Goal: Task Accomplishment & Management: Complete application form

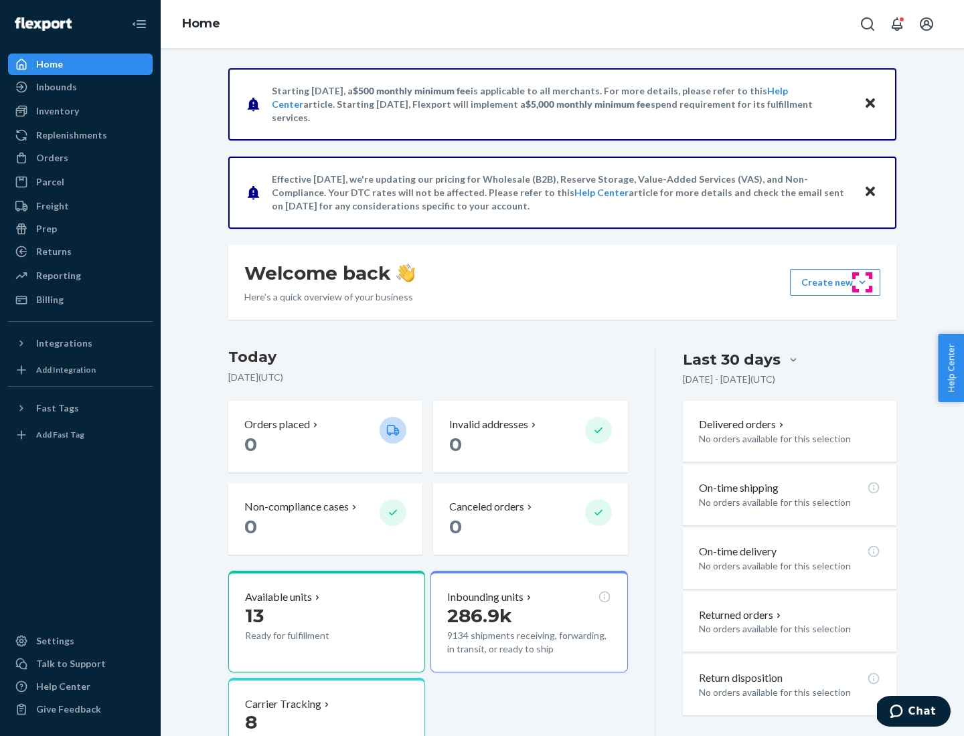
click at [862, 283] on button "Create new Create new inbound Create new order Create new product" at bounding box center [835, 282] width 90 height 27
click at [80, 87] on div "Inbounds" at bounding box center [80, 87] width 142 height 19
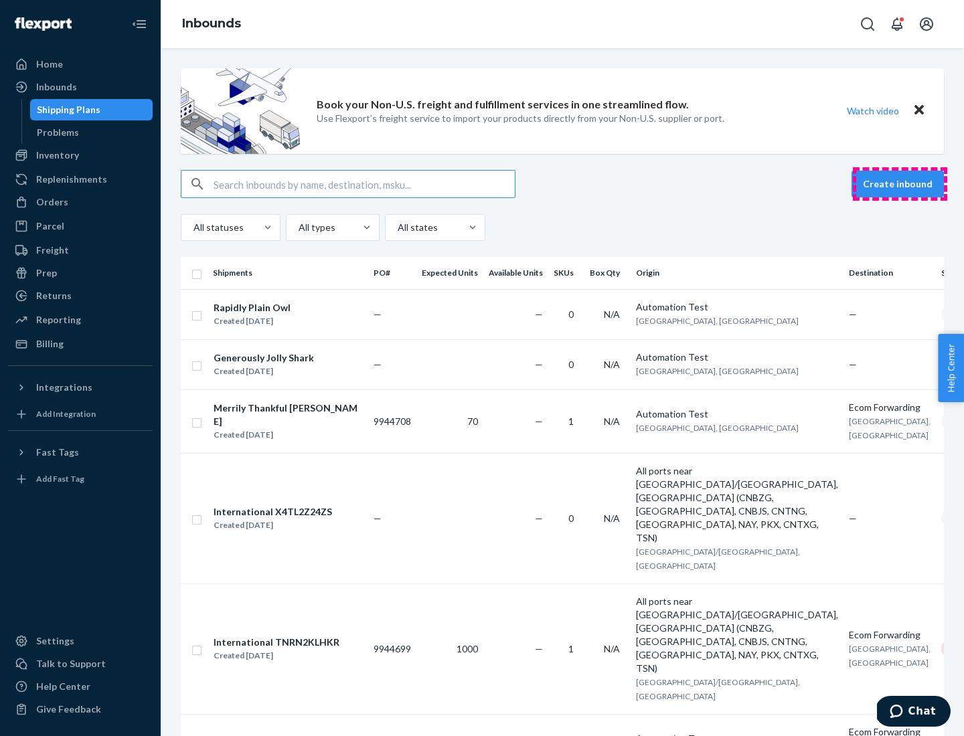
click at [900, 184] on button "Create inbound" at bounding box center [898, 184] width 92 height 27
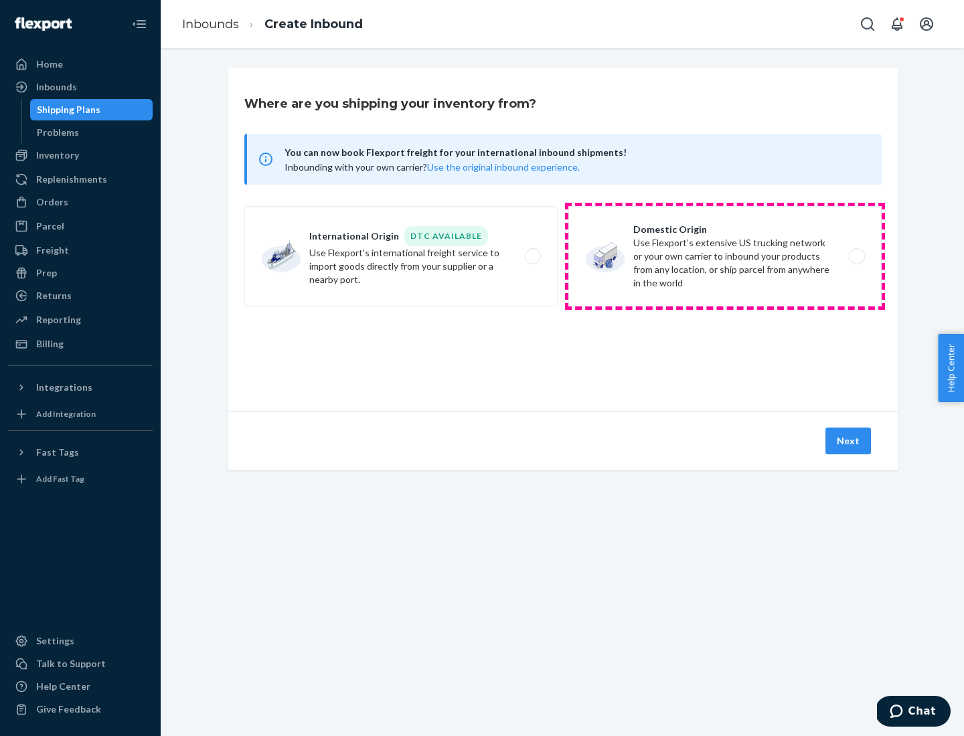
click at [725, 256] on label "Domestic Origin Use Flexport’s extensive US trucking network or your own carrie…" at bounding box center [724, 256] width 313 height 100
click at [856, 256] on input "Domestic Origin Use Flexport’s extensive US trucking network or your own carrie…" at bounding box center [860, 256] width 9 height 9
radio input "true"
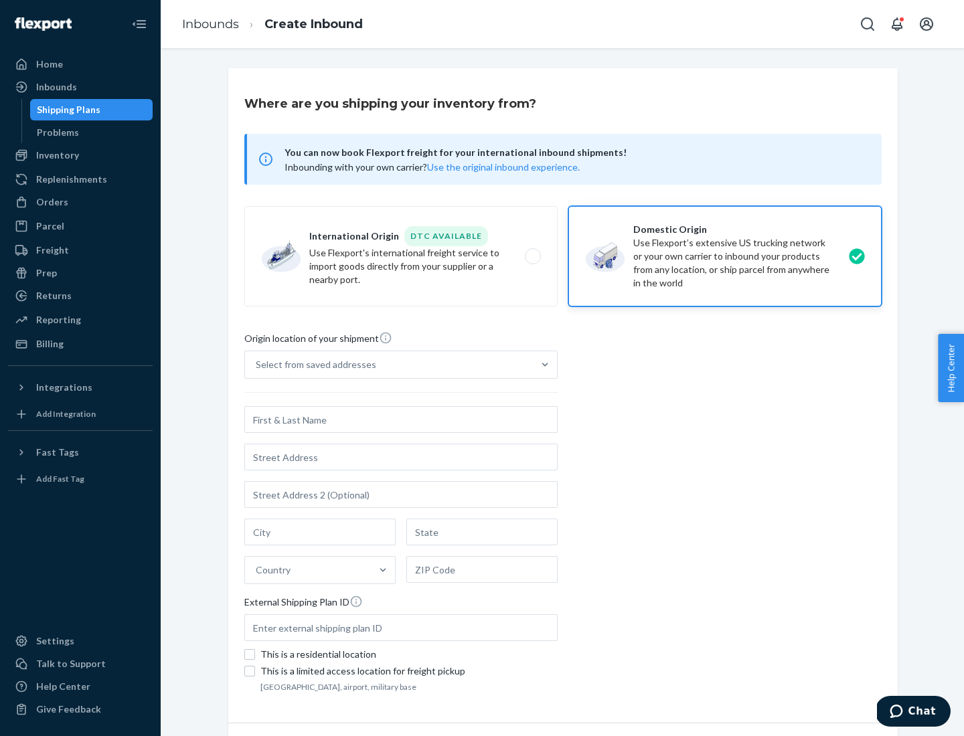
click at [389, 365] on div "Select from saved addresses" at bounding box center [389, 365] width 288 height 27
click at [257, 365] on input "Select from saved addresses" at bounding box center [256, 364] width 1 height 13
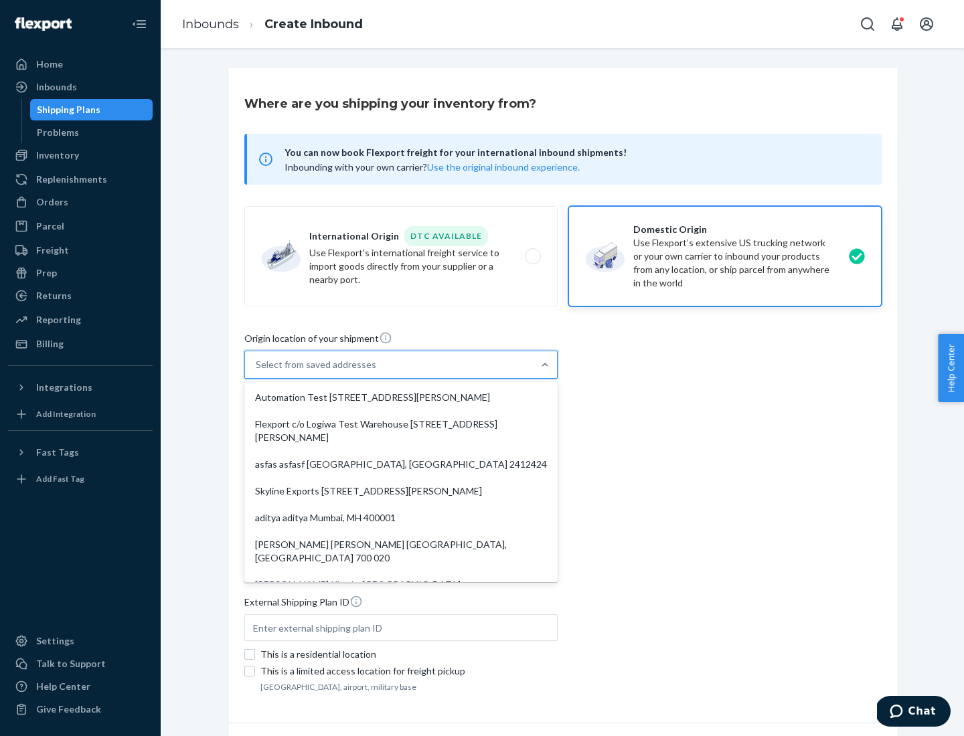
scroll to position [5, 0]
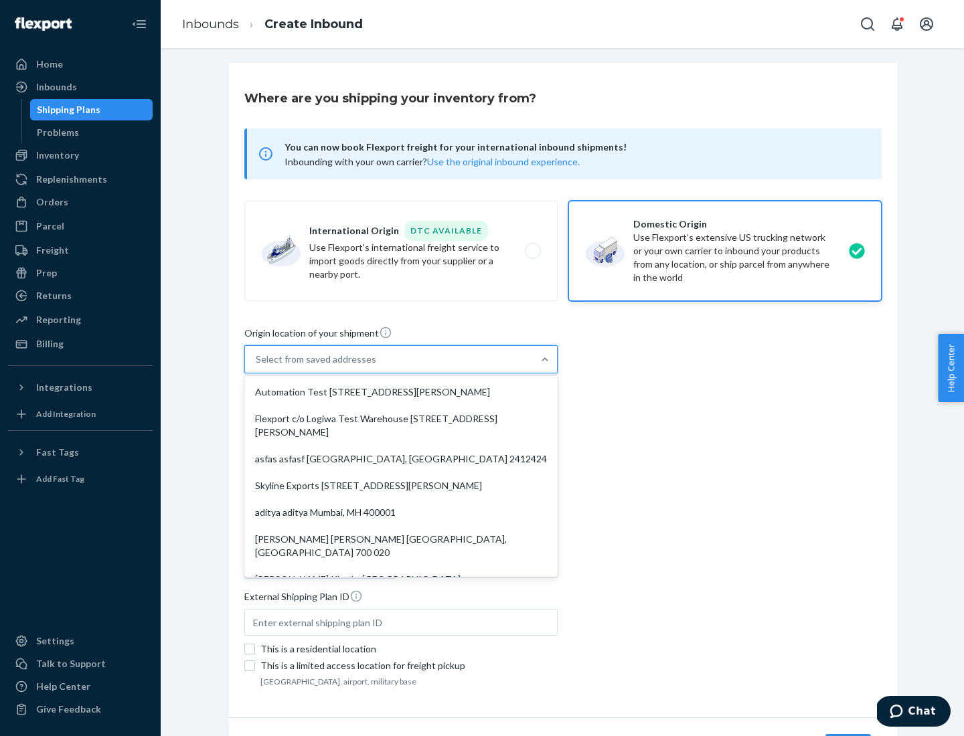
click at [401, 392] on div "Automation Test [STREET_ADDRESS][PERSON_NAME]" at bounding box center [401, 392] width 308 height 27
click at [257, 366] on input "option Automation Test [STREET_ADDRESS][PERSON_NAME]. 9 results available. Use …" at bounding box center [256, 359] width 1 height 13
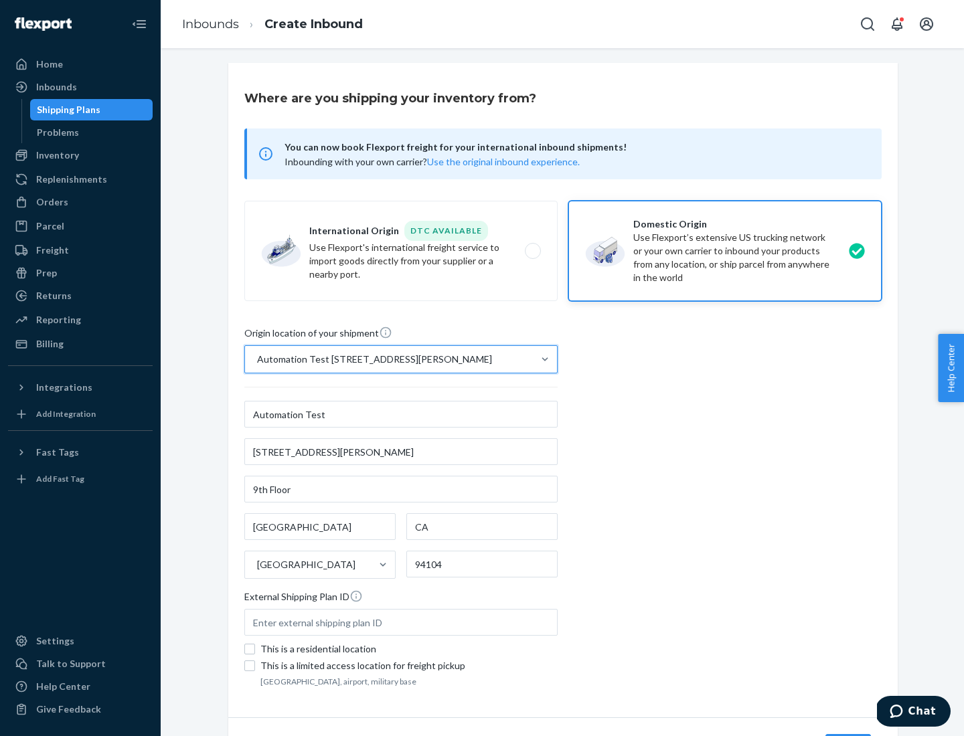
type input "Automation Test"
type input "9th Floor"
type input "[GEOGRAPHIC_DATA]"
type input "CA"
type input "94104"
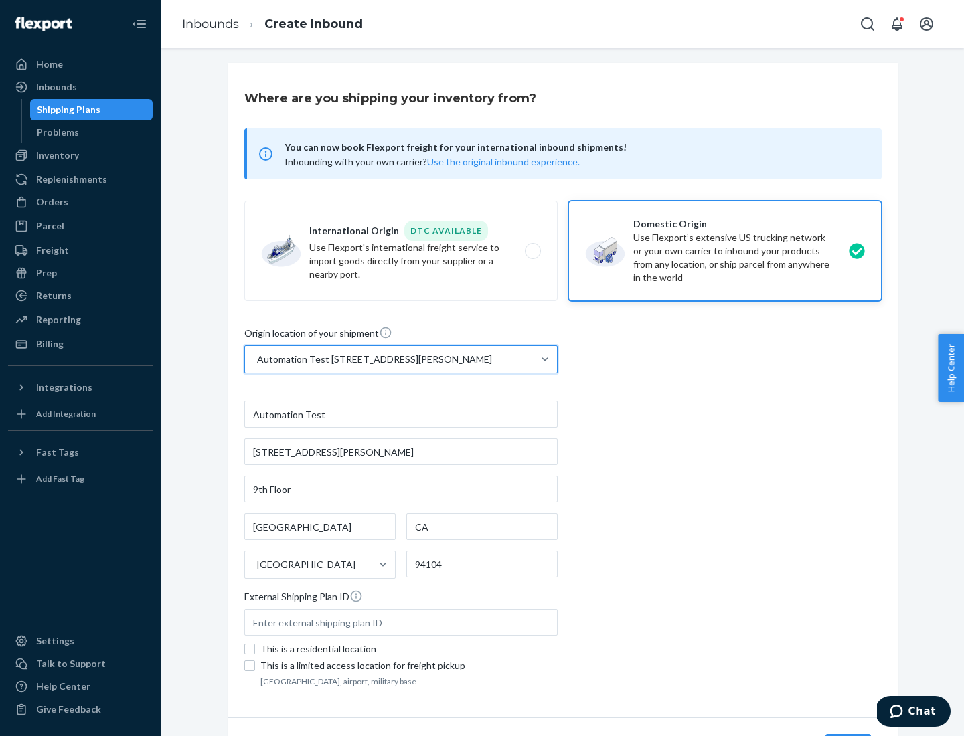
type input "[STREET_ADDRESS][PERSON_NAME]"
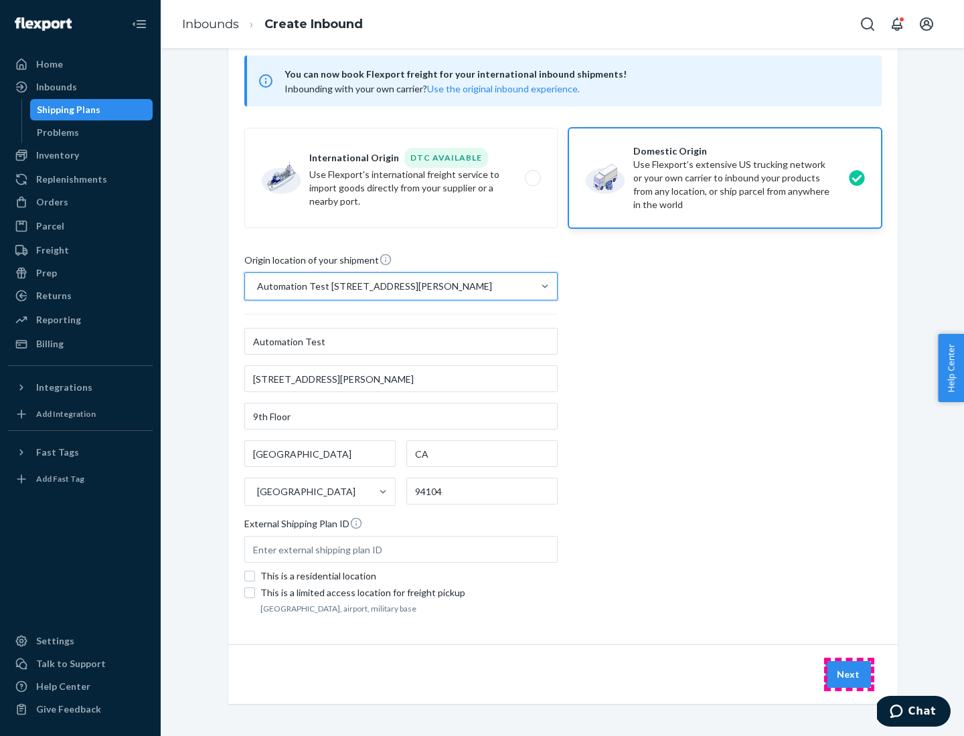
click at [849, 675] on button "Next" at bounding box center [849, 675] width 46 height 27
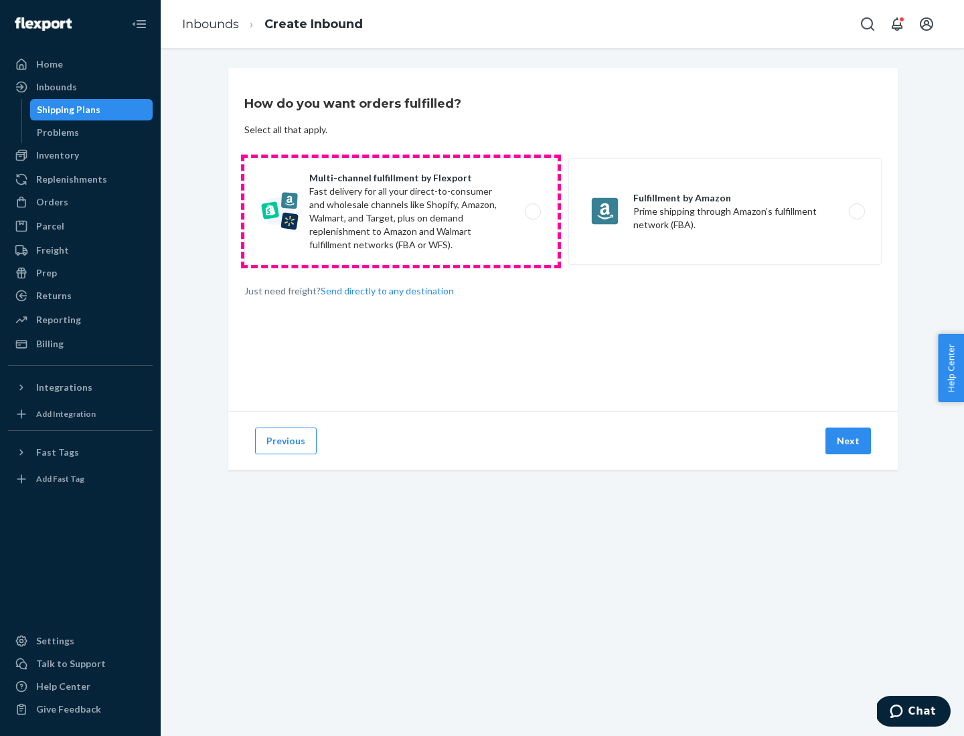
click at [401, 212] on label "Multi-channel fulfillment by Flexport Fast delivery for all your direct-to-cons…" at bounding box center [400, 211] width 313 height 107
click at [532, 212] on input "Multi-channel fulfillment by Flexport Fast delivery for all your direct-to-cons…" at bounding box center [536, 212] width 9 height 9
radio input "true"
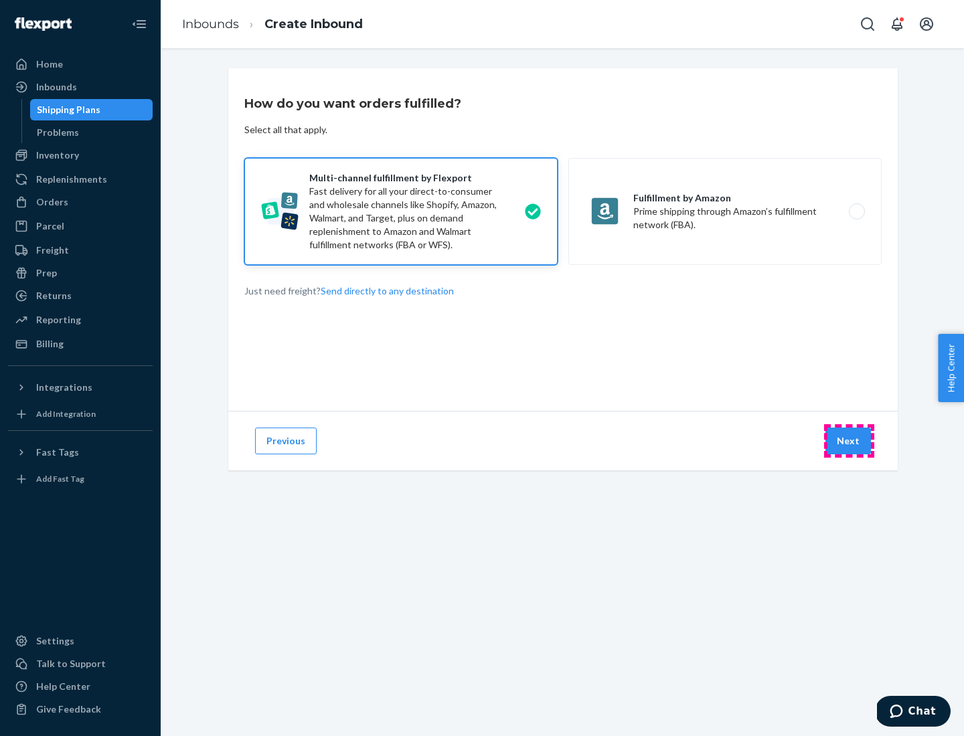
click at [849, 441] on button "Next" at bounding box center [849, 441] width 46 height 27
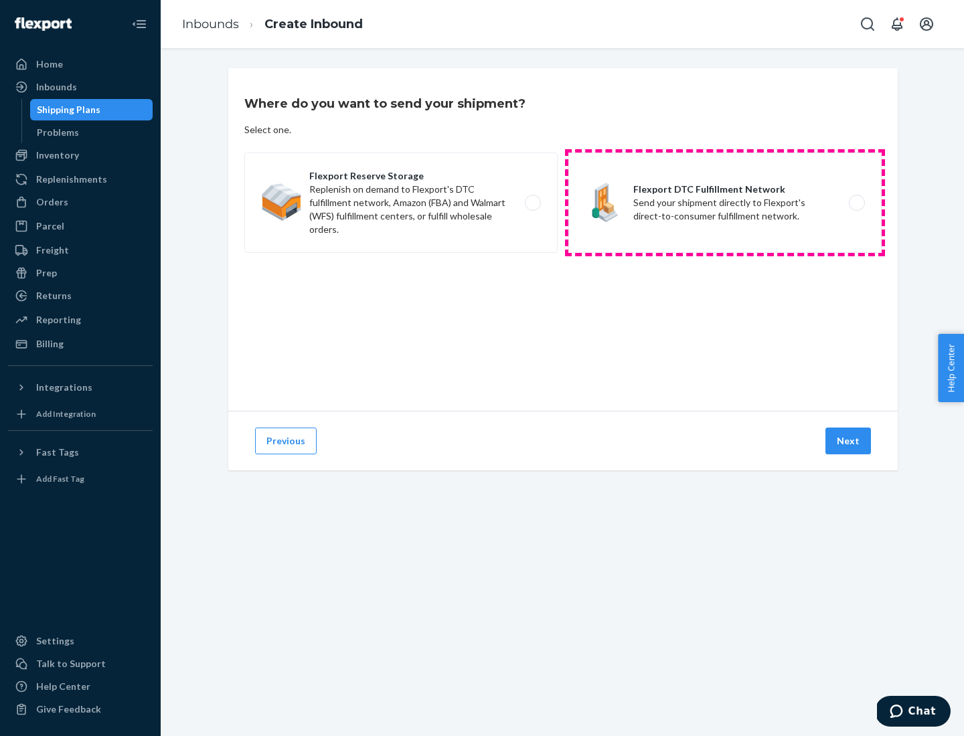
click at [725, 203] on label "Flexport DTC Fulfillment Network Send your shipment directly to Flexport's dire…" at bounding box center [724, 203] width 313 height 100
click at [856, 203] on input "Flexport DTC Fulfillment Network Send your shipment directly to Flexport's dire…" at bounding box center [860, 203] width 9 height 9
radio input "true"
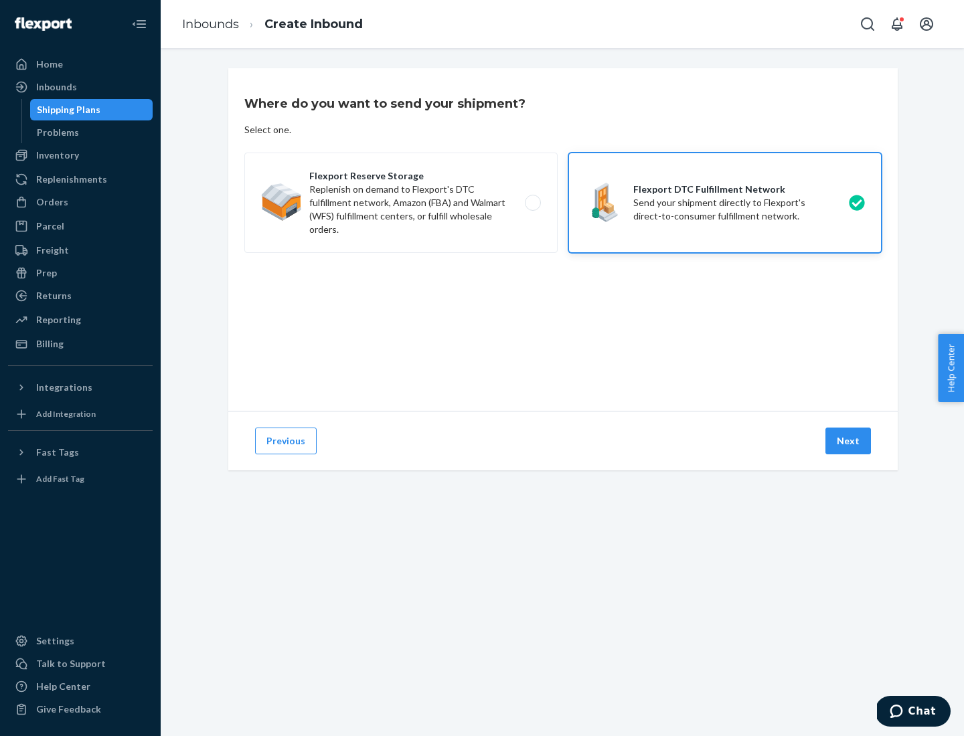
click at [849, 441] on button "Next" at bounding box center [849, 441] width 46 height 27
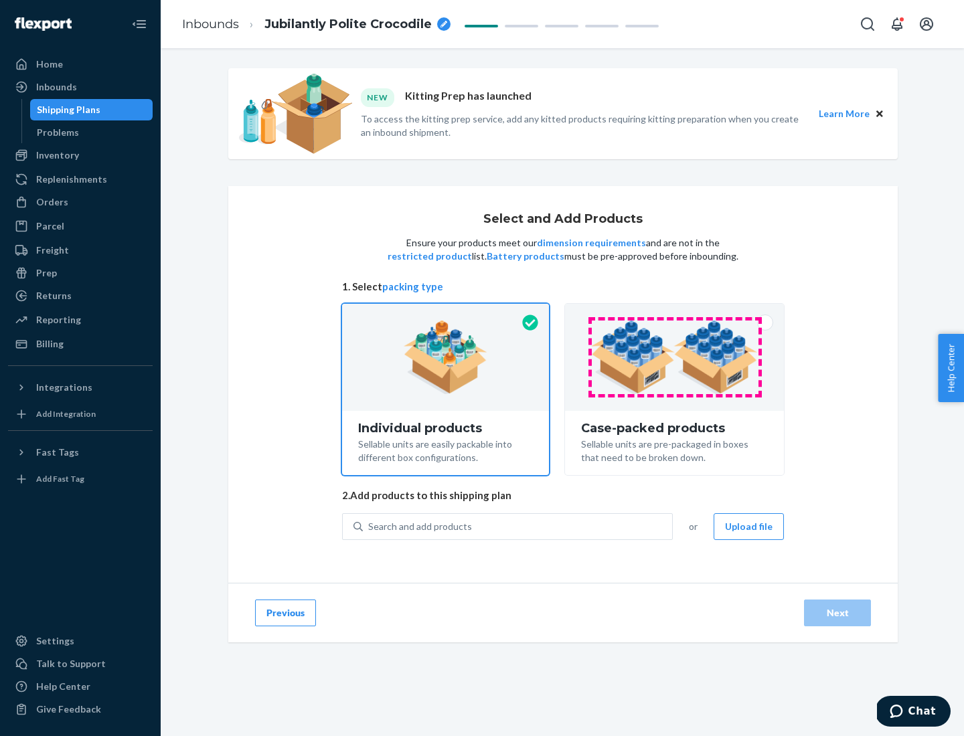
click at [675, 358] on img at bounding box center [674, 358] width 167 height 74
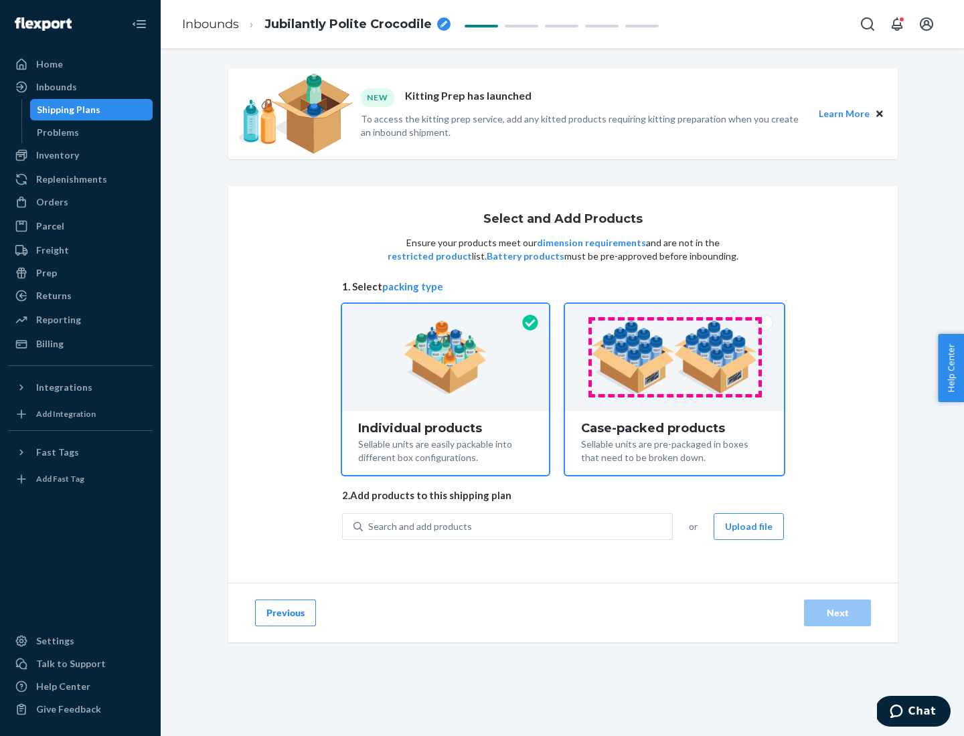
click at [675, 313] on input "Case-packed products Sellable units are pre-packaged in boxes that need to be b…" at bounding box center [674, 308] width 9 height 9
radio input "true"
radio input "false"
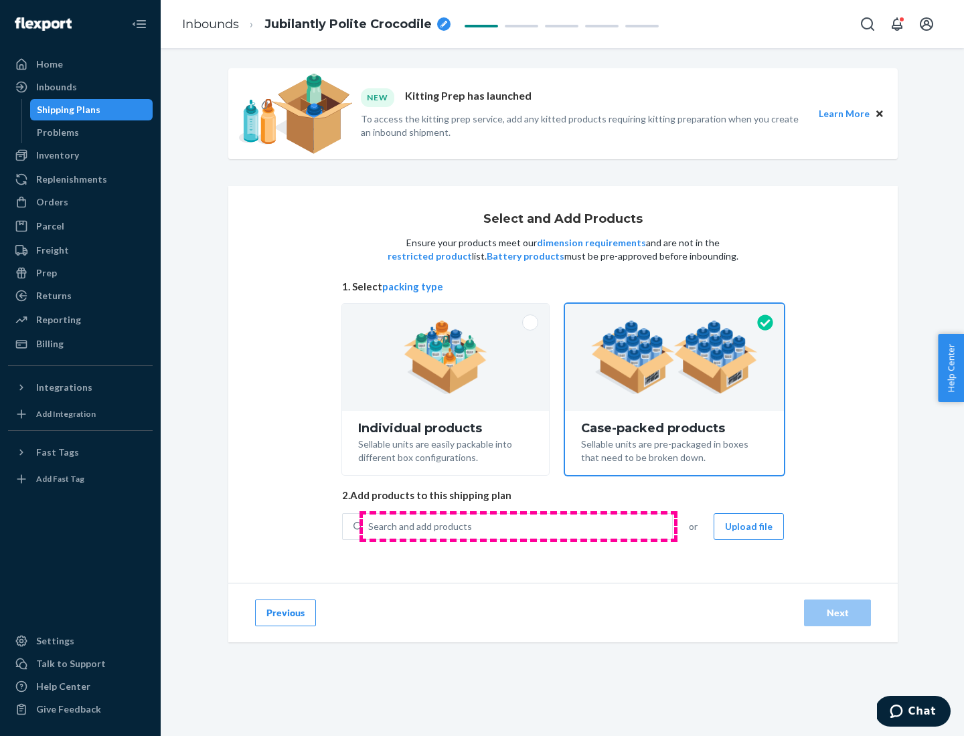
click at [518, 526] on div "Search and add products" at bounding box center [517, 527] width 309 height 24
click at [370, 526] on input "Search and add products" at bounding box center [368, 526] width 1 height 13
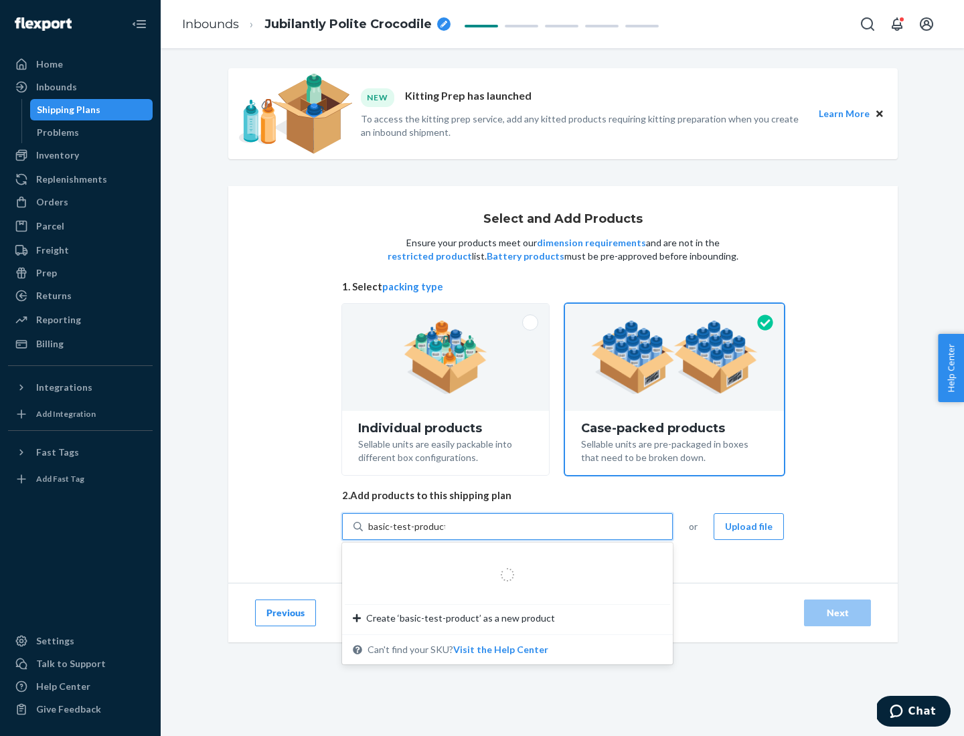
type input "basic-test-product-1"
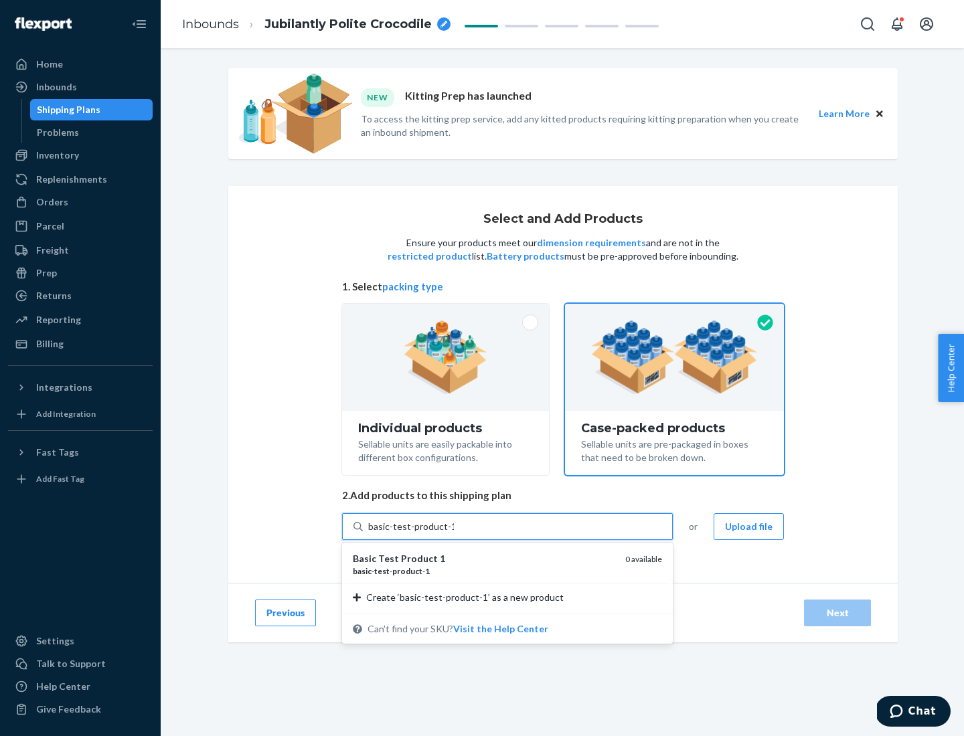
click at [484, 571] on div "basic - test - product - 1" at bounding box center [484, 571] width 262 height 11
click at [454, 534] on input "basic-test-product-1" at bounding box center [411, 526] width 86 height 13
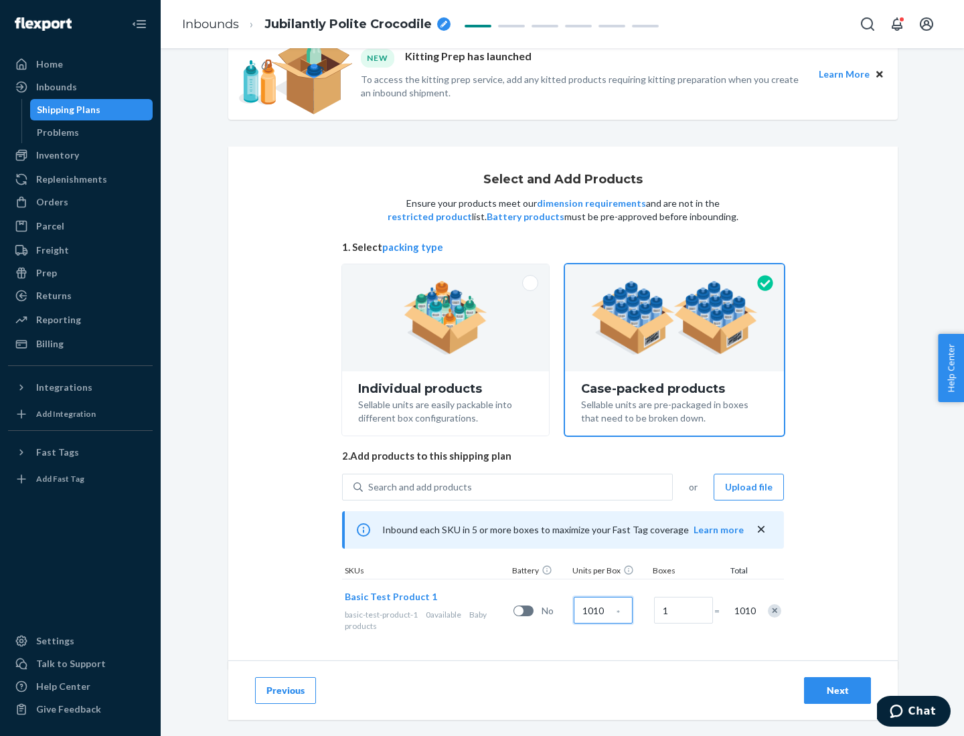
scroll to position [48, 0]
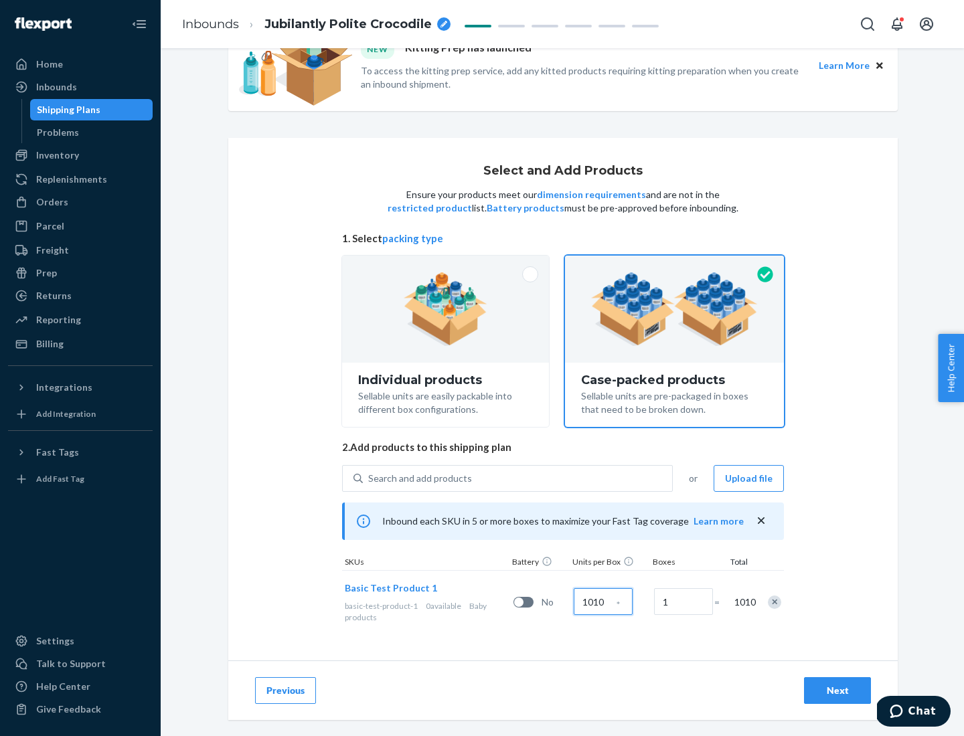
type input "1010"
type input "7"
click at [838, 691] on div "Next" at bounding box center [838, 690] width 44 height 13
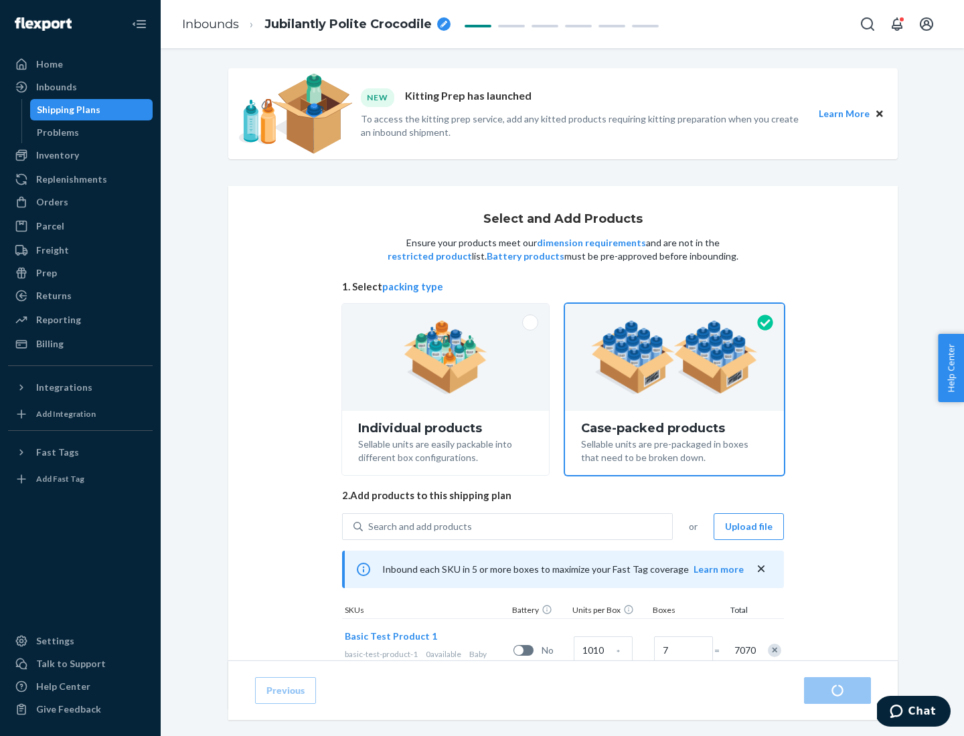
radio input "true"
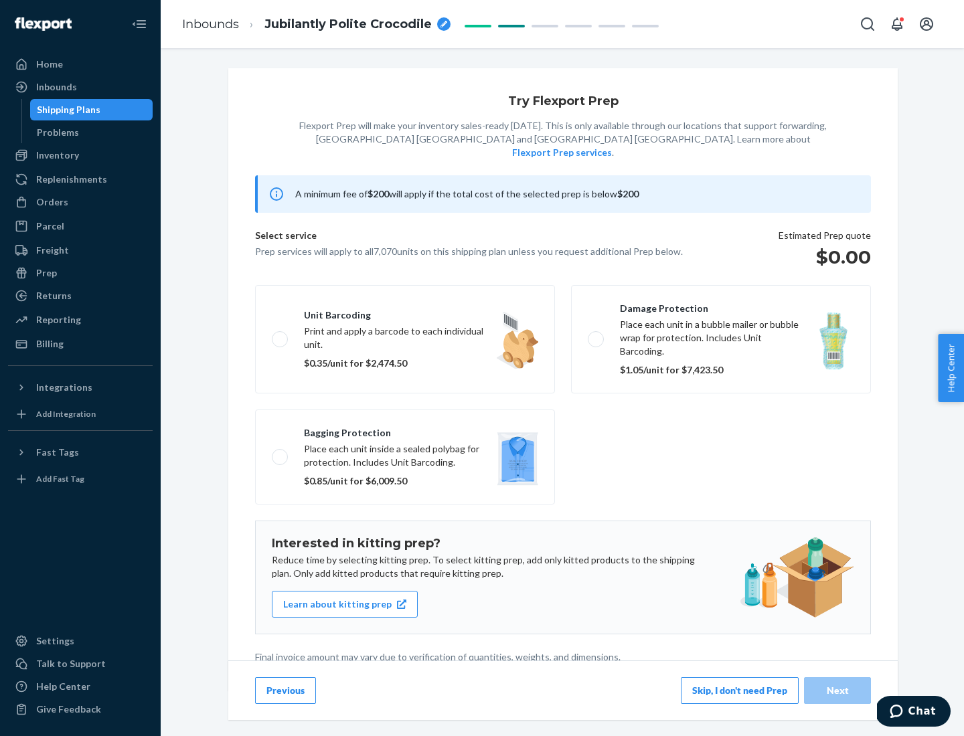
scroll to position [3, 0]
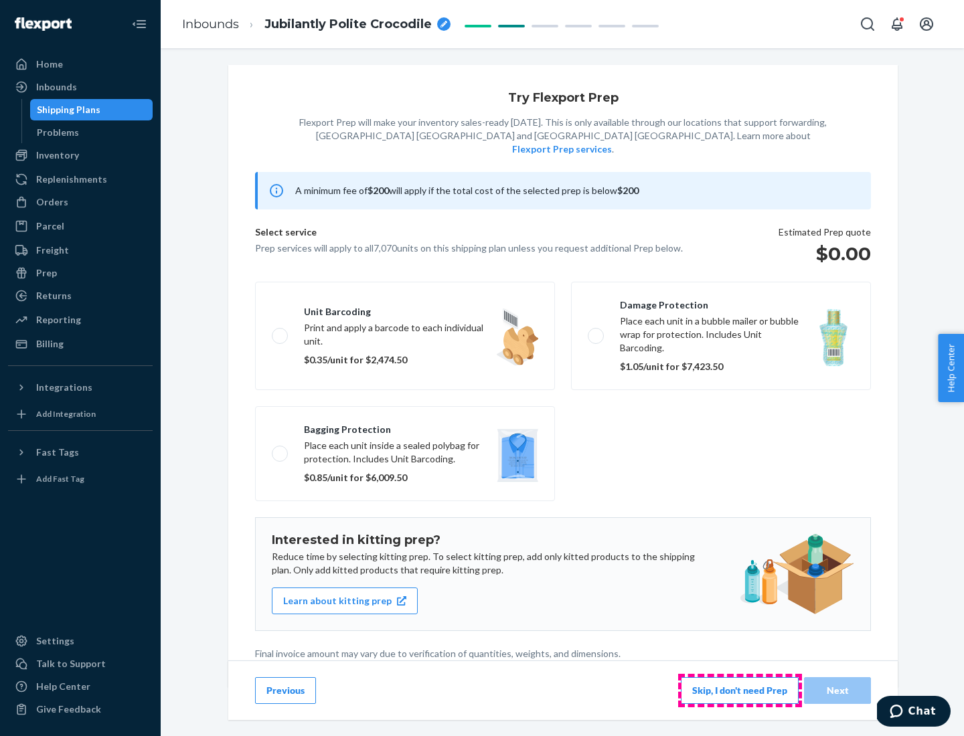
click at [740, 690] on button "Skip, I don't need Prep" at bounding box center [740, 691] width 118 height 27
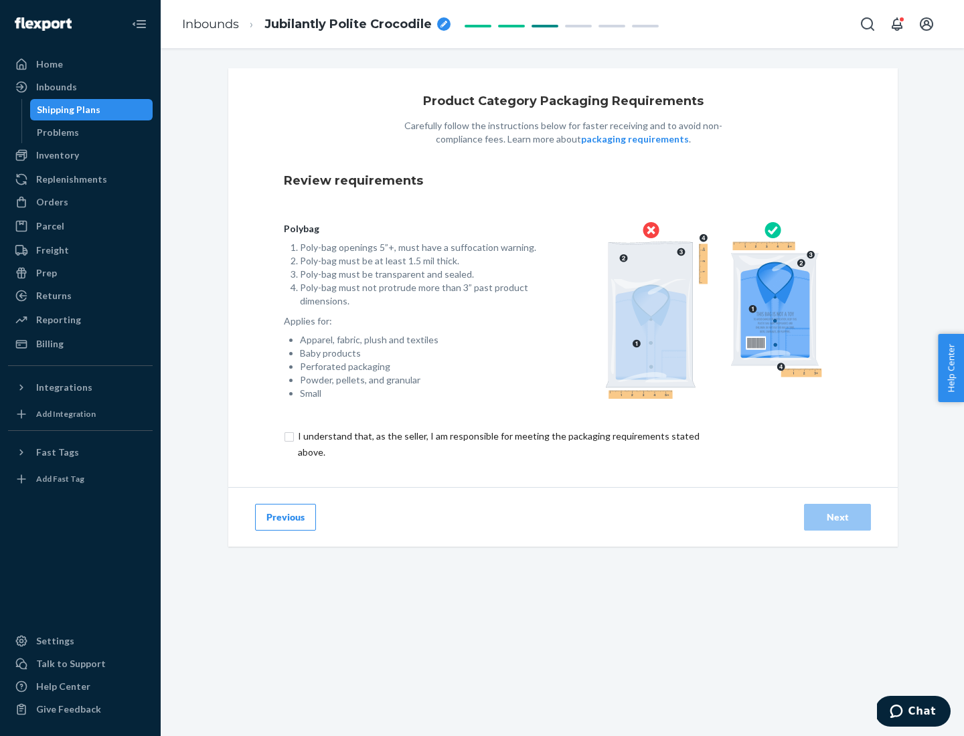
click at [497, 444] on input "checkbox" at bounding box center [506, 445] width 445 height 32
checkbox input "true"
click at [838, 517] on div "Next" at bounding box center [838, 517] width 44 height 13
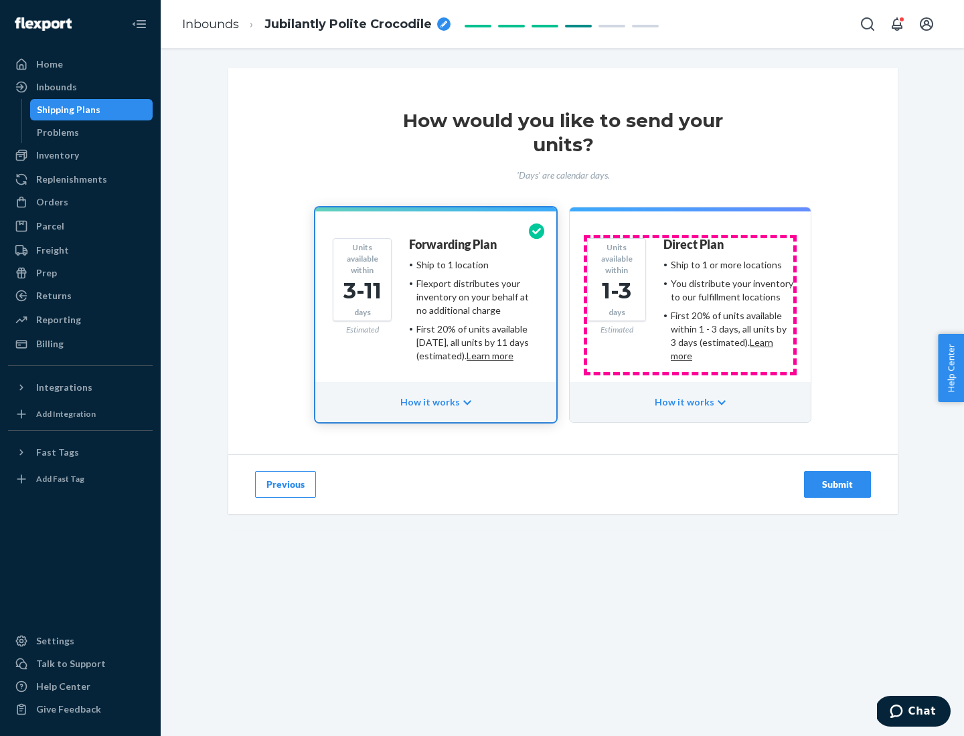
click at [690, 305] on ul "Ship to 1 or more locations You distribute your inventory to our fulfillment lo…" at bounding box center [729, 310] width 130 height 104
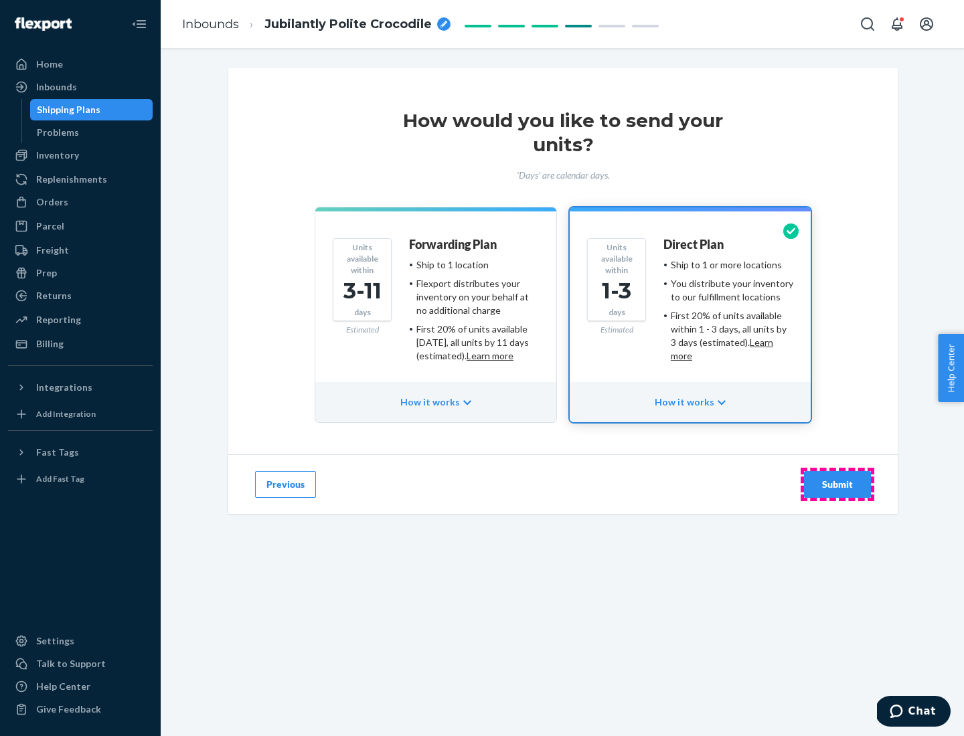
click at [838, 485] on div "Submit" at bounding box center [838, 484] width 44 height 13
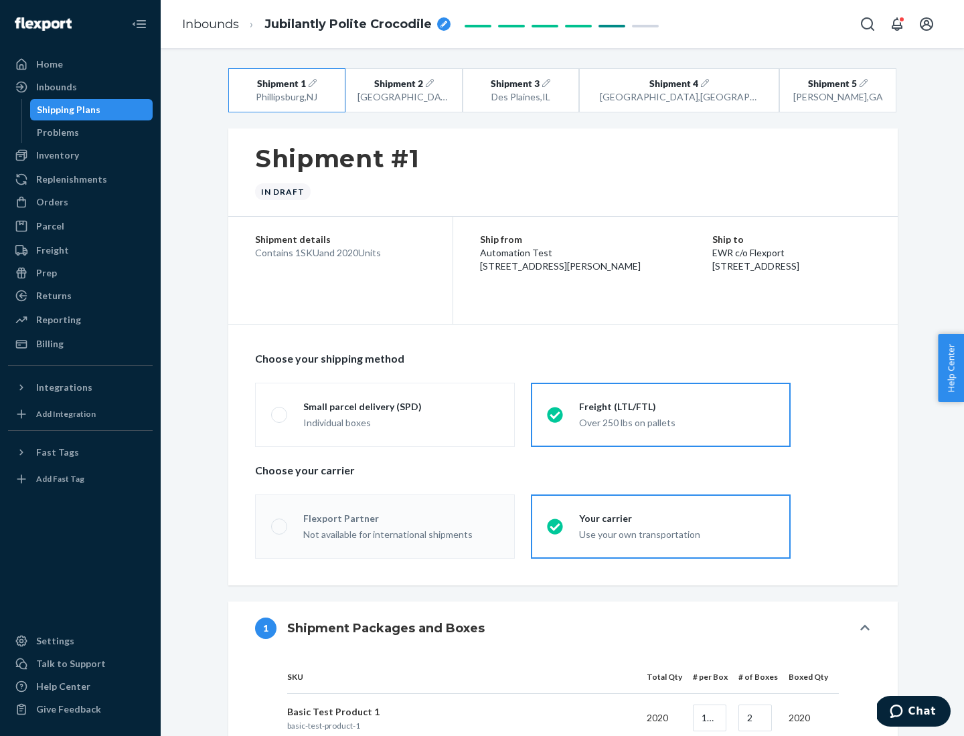
radio input "true"
radio input "false"
radio input "true"
radio input "false"
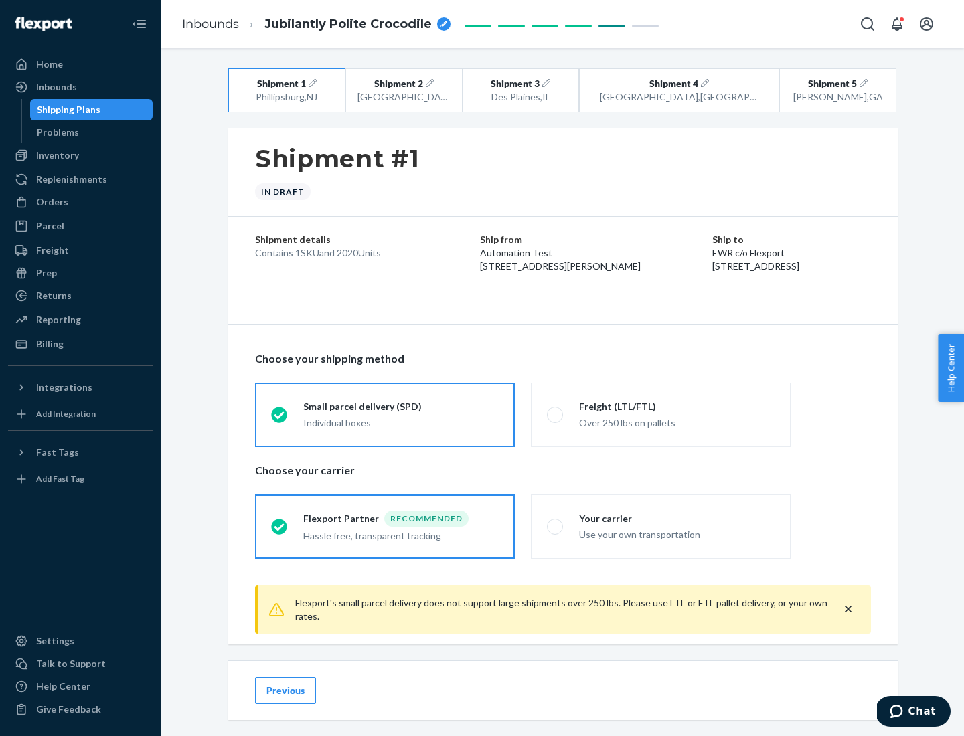
scroll to position [15, 0]
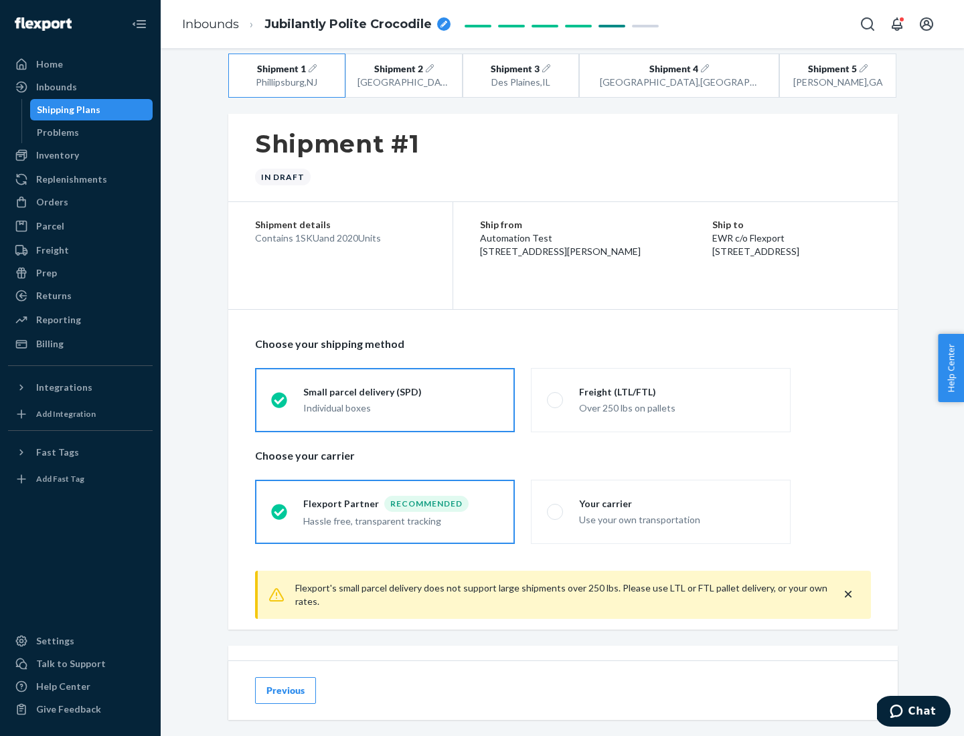
click at [677, 392] on div "Freight (LTL/FTL)" at bounding box center [677, 392] width 196 height 13
click at [556, 396] on input "Freight (LTL/FTL) Over 250 lbs on pallets" at bounding box center [551, 400] width 9 height 9
radio input "true"
radio input "false"
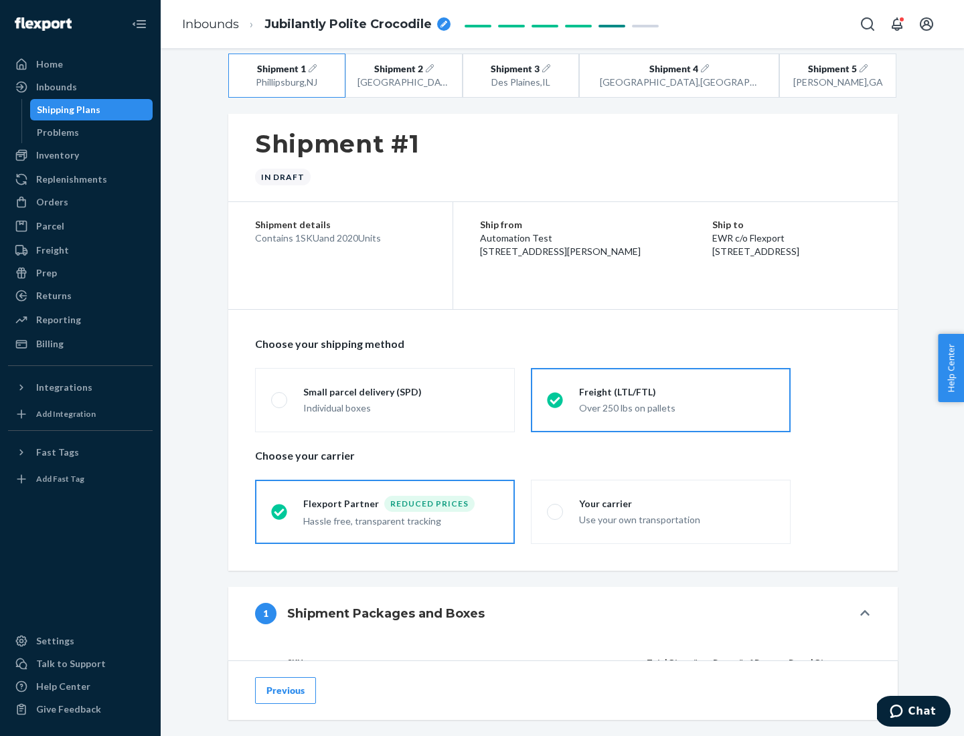
scroll to position [127, 0]
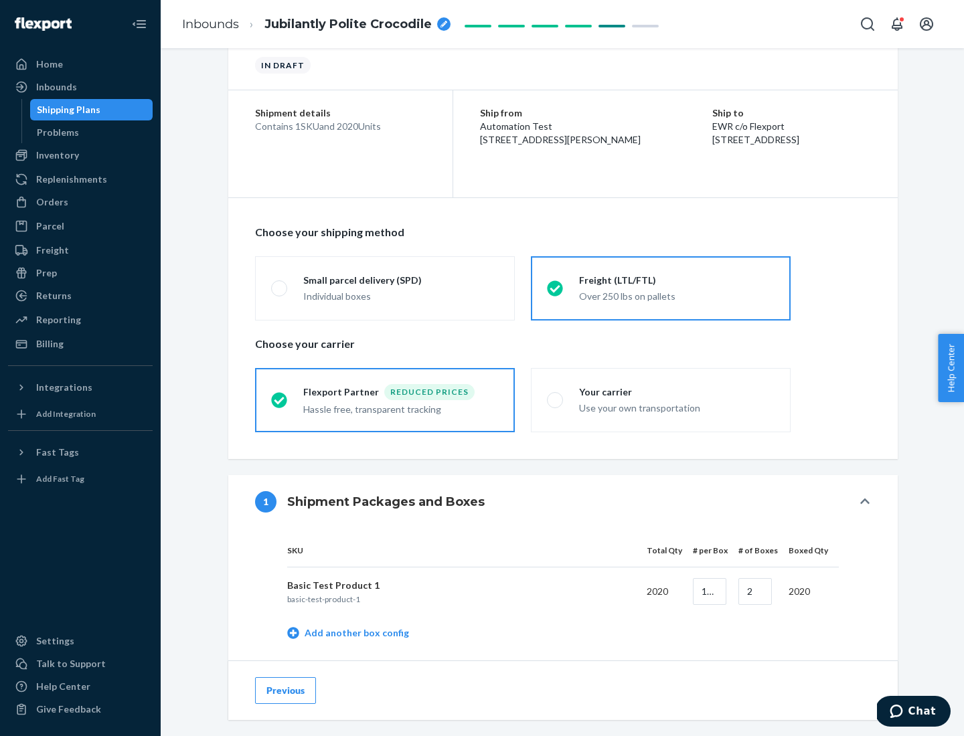
click at [677, 392] on div "Your carrier" at bounding box center [677, 392] width 196 height 13
click at [556, 396] on input "Your carrier Use your own transportation" at bounding box center [551, 400] width 9 height 9
radio input "true"
radio input "false"
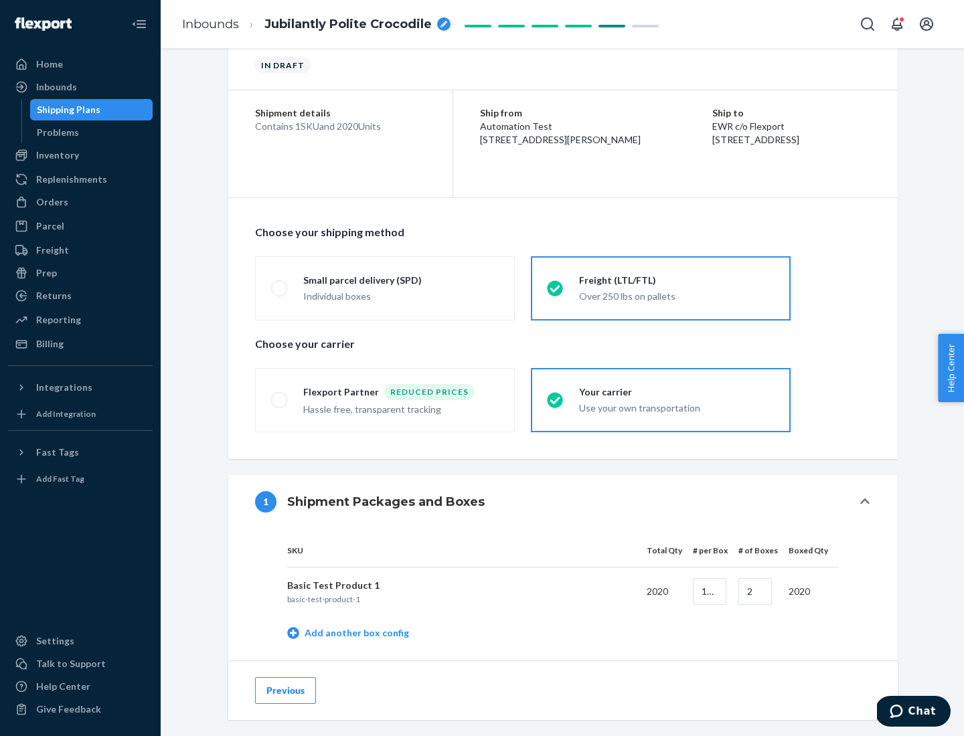
scroll to position [423, 0]
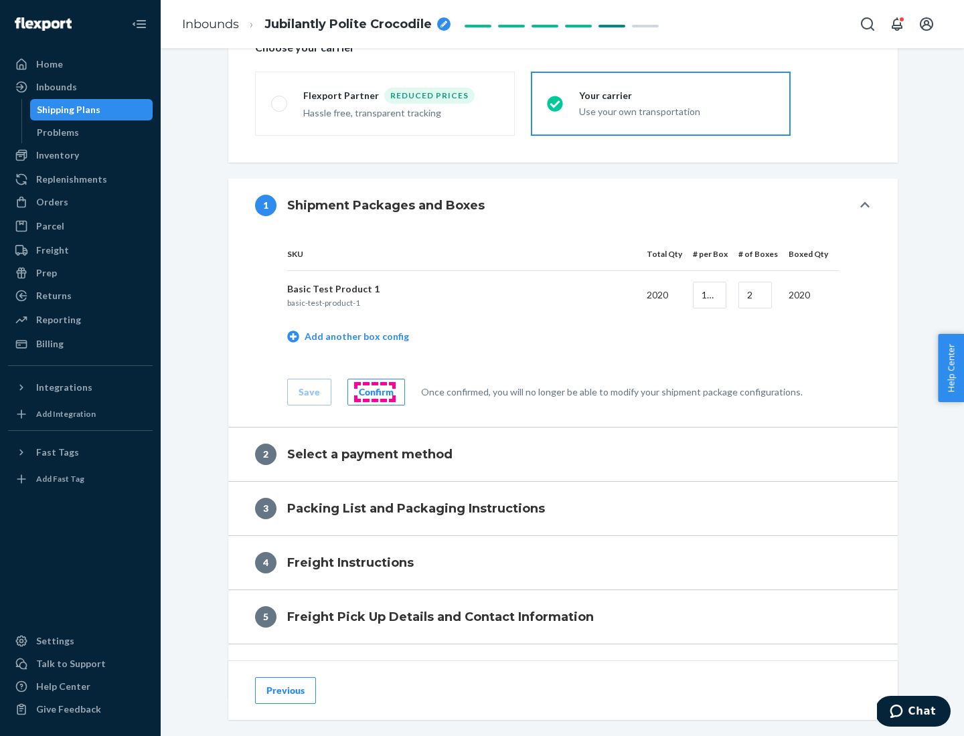
click at [374, 392] on div "Confirm" at bounding box center [376, 392] width 35 height 13
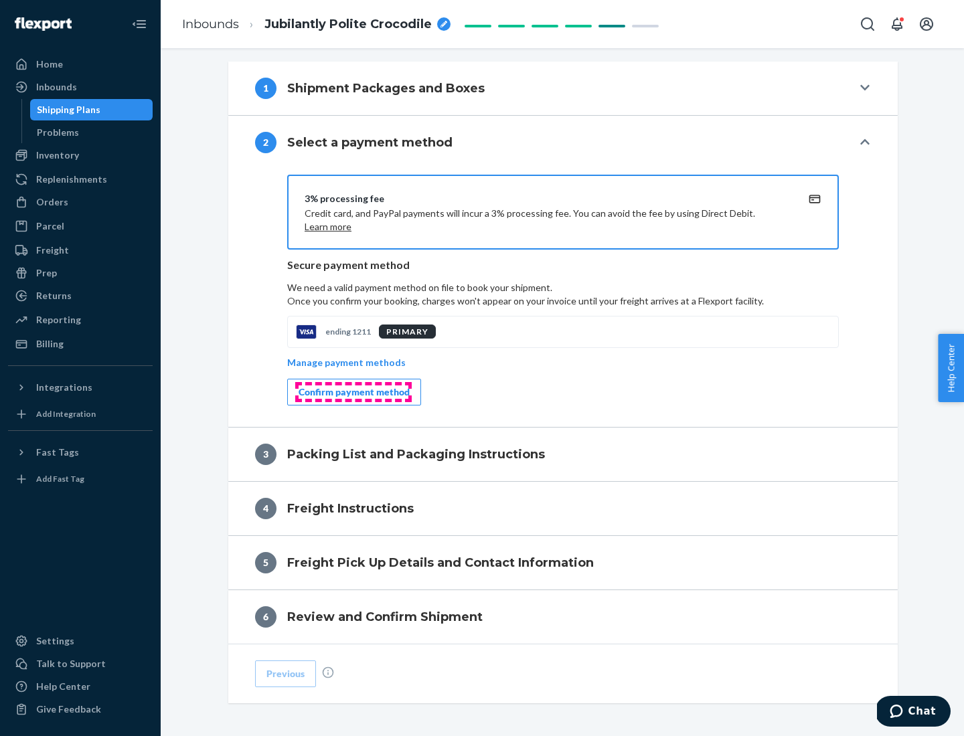
click at [353, 392] on div "Confirm payment method" at bounding box center [354, 392] width 111 height 13
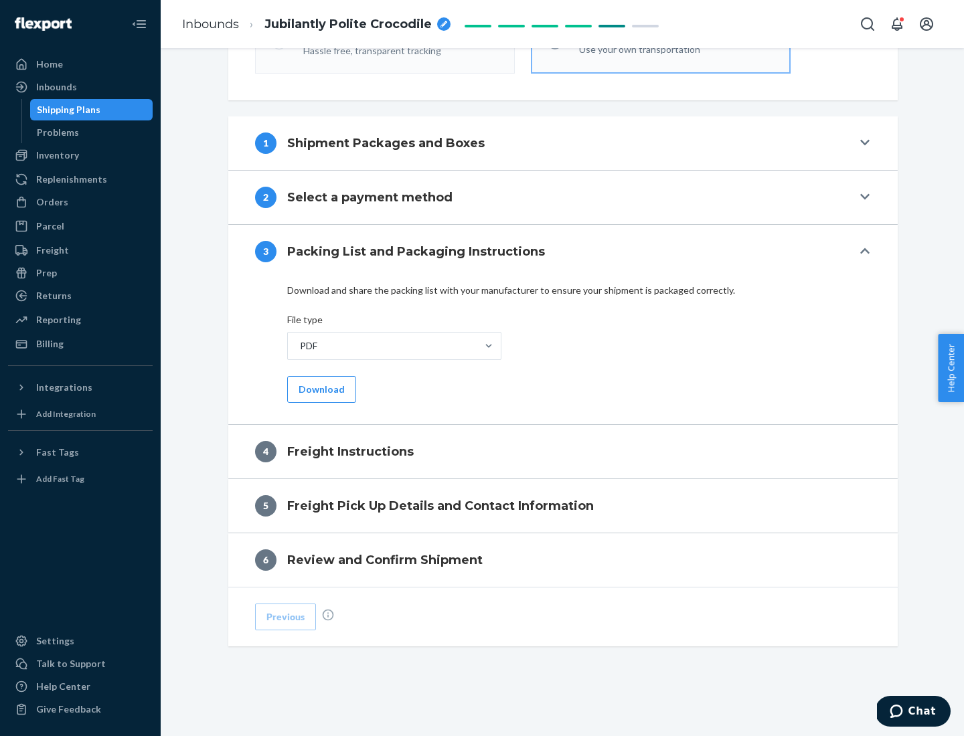
scroll to position [483, 0]
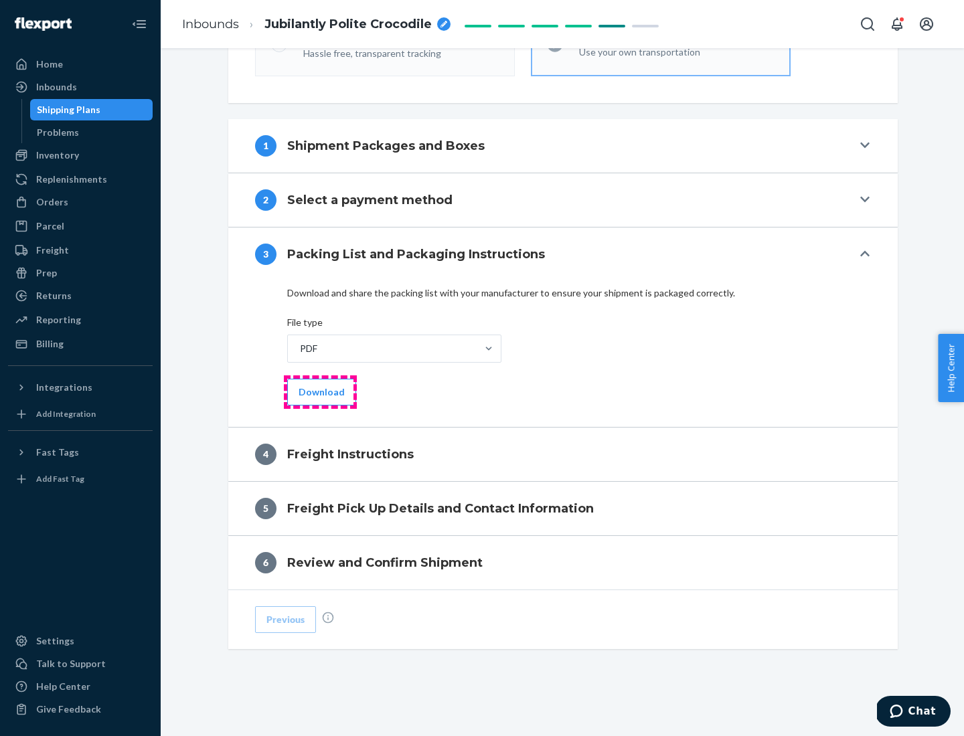
click at [320, 392] on button "Download" at bounding box center [321, 392] width 69 height 27
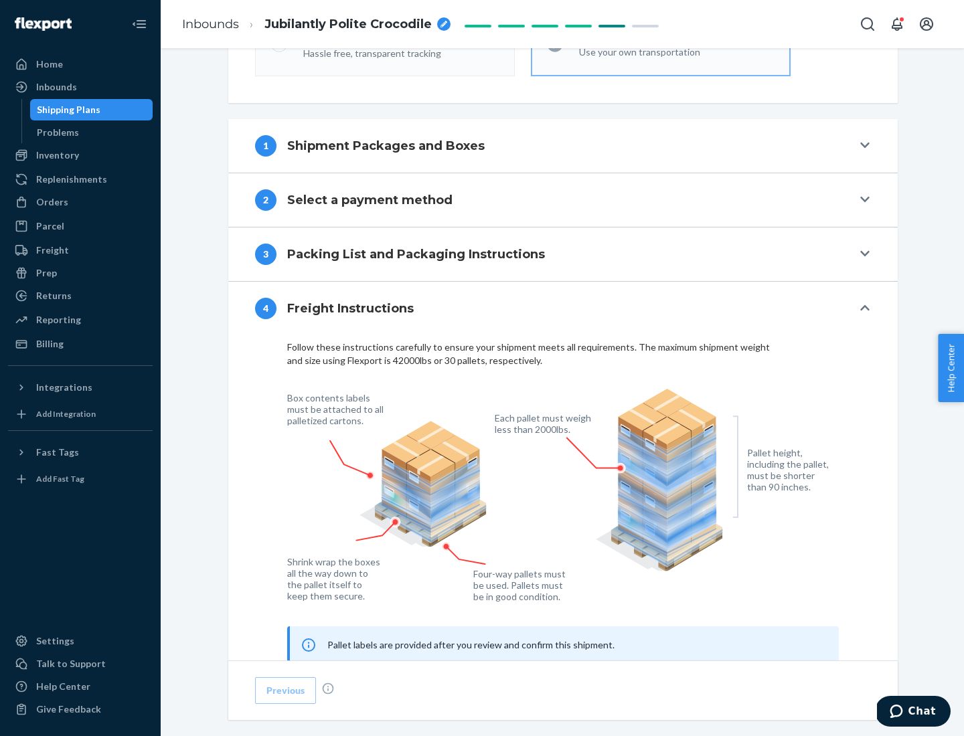
scroll to position [809, 0]
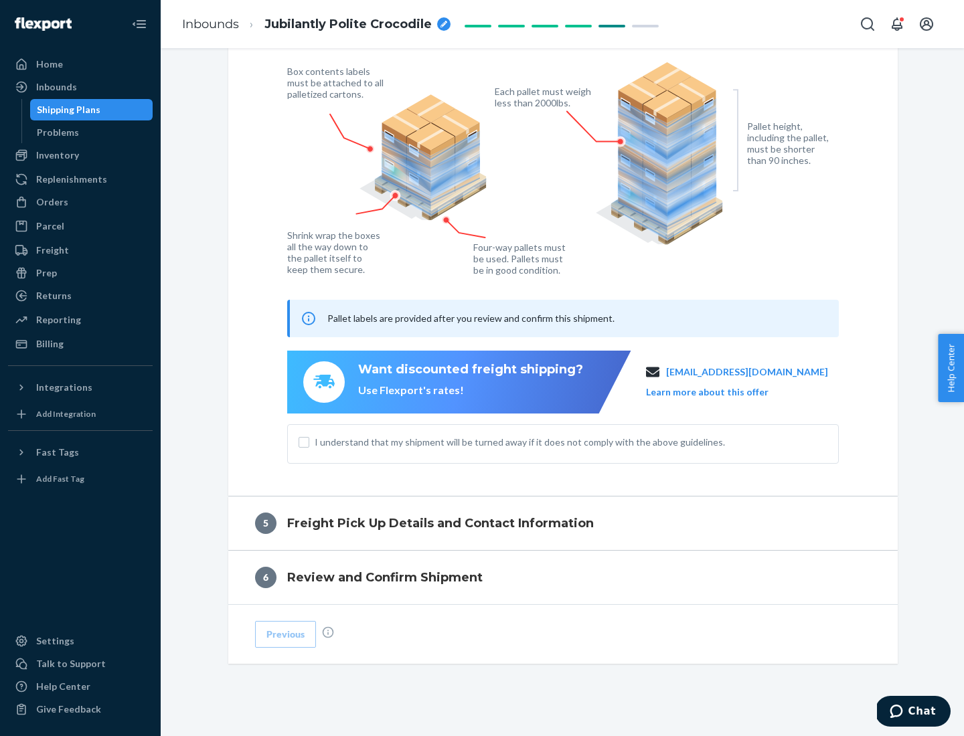
click at [724, 392] on button "Learn more about this offer" at bounding box center [707, 392] width 123 height 13
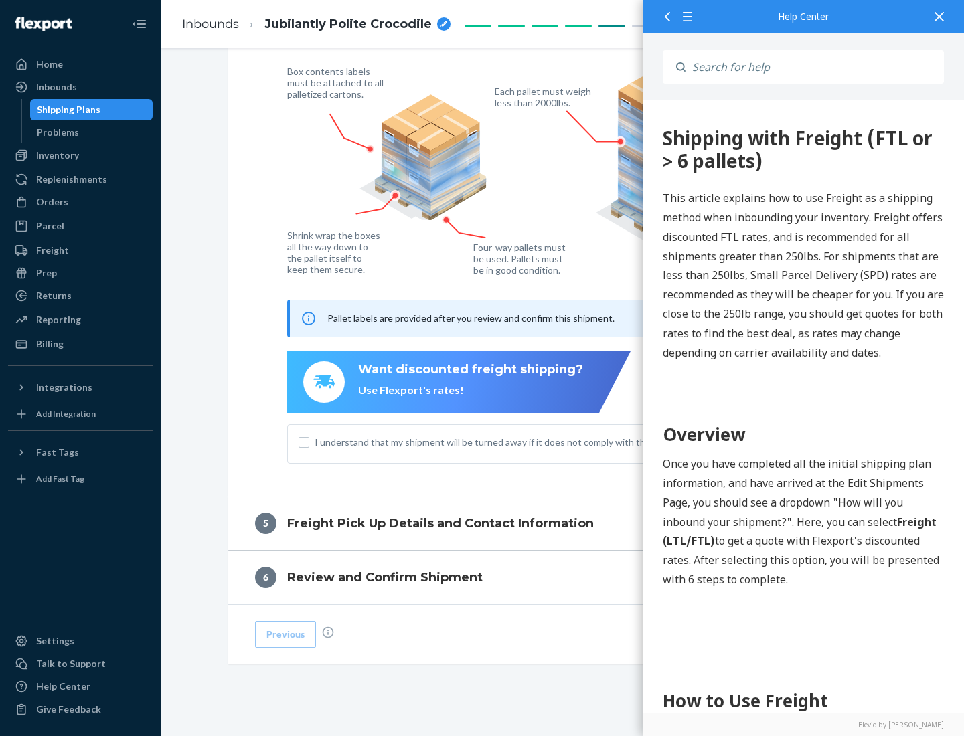
scroll to position [0, 0]
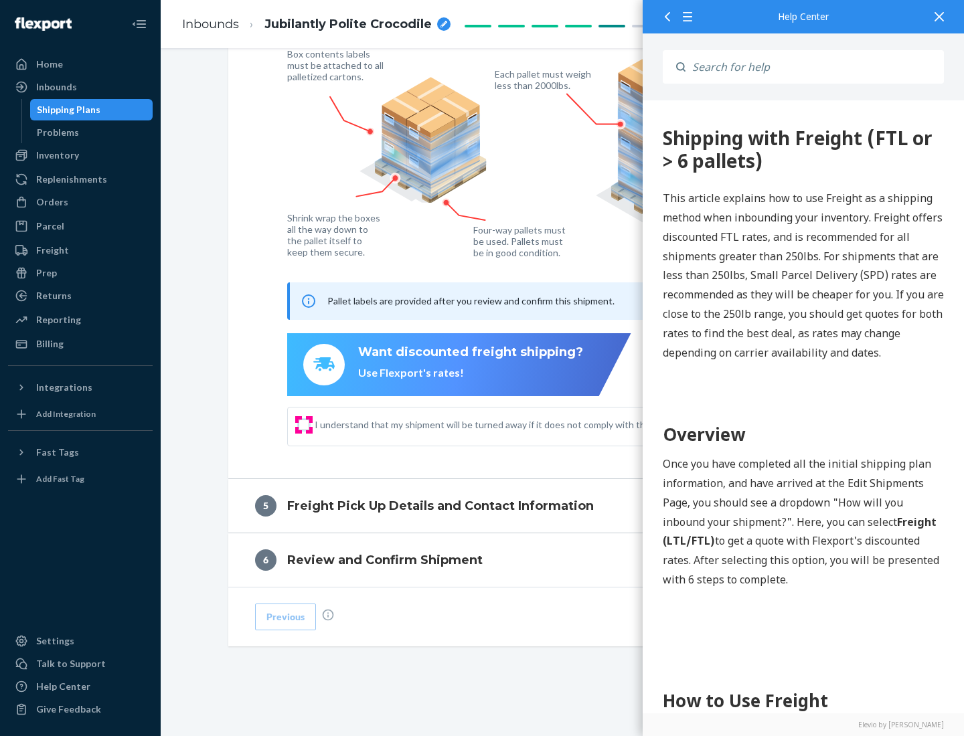
click at [304, 424] on input "I understand that my shipment will be turned away if it does not comply with th…" at bounding box center [304, 425] width 11 height 11
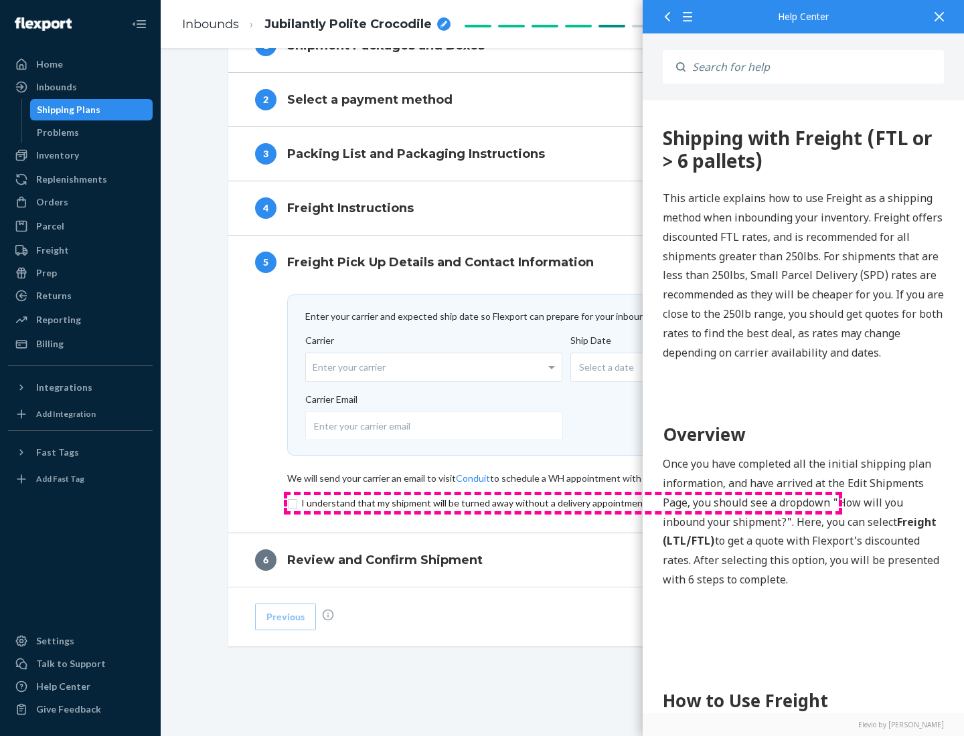
click at [563, 503] on input "checkbox" at bounding box center [563, 503] width 552 height 16
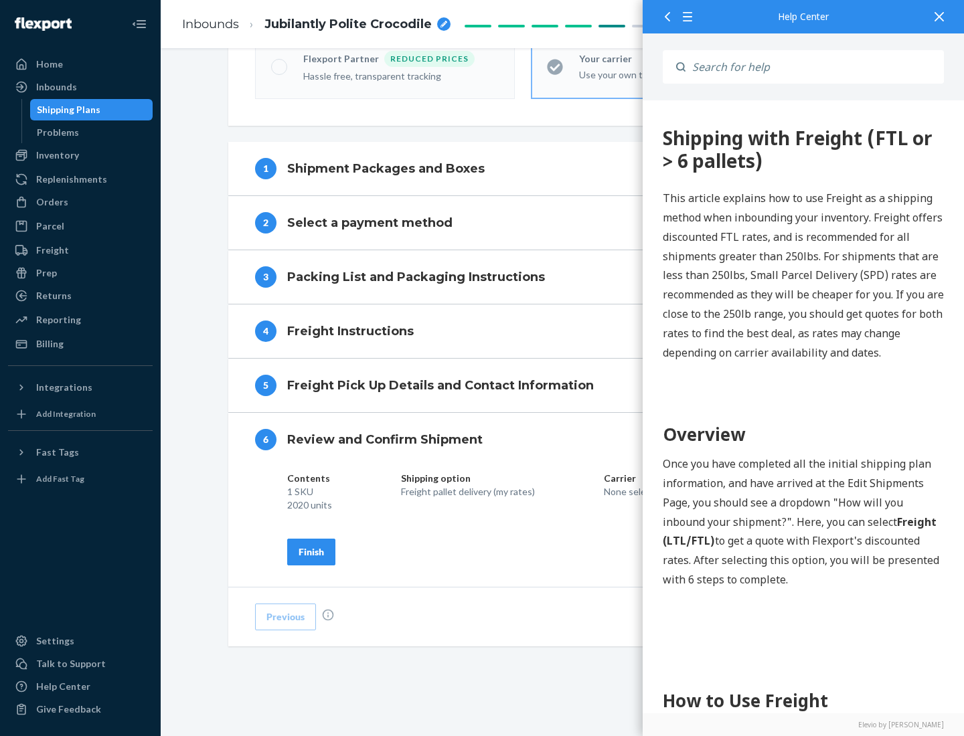
scroll to position [460, 0]
click at [311, 552] on div "Finish" at bounding box center [311, 552] width 25 height 13
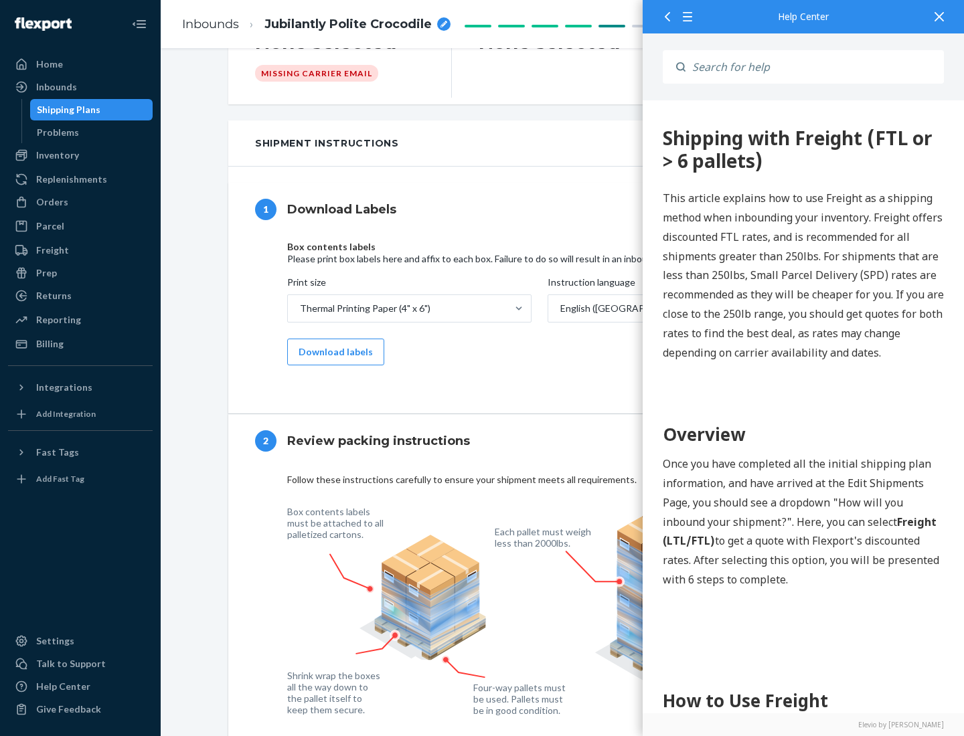
scroll to position [0, 0]
